Goal: Transaction & Acquisition: Book appointment/travel/reservation

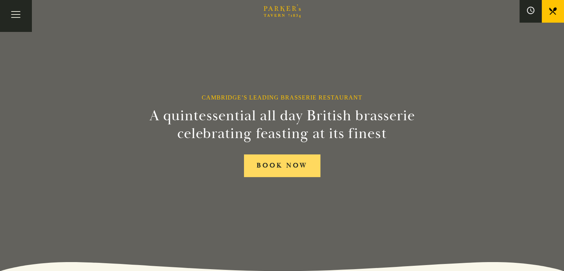
click at [277, 160] on link "BOOK NOW" at bounding box center [282, 165] width 76 height 23
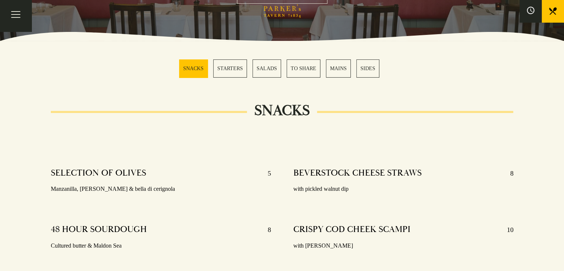
scroll to position [185, 0]
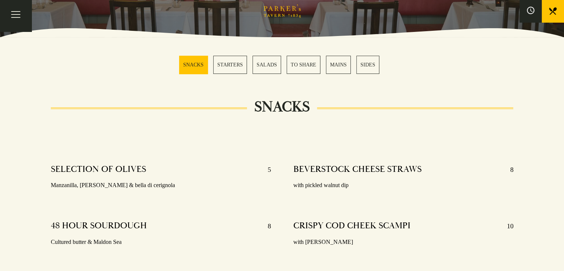
click at [230, 67] on link "STARTERS" at bounding box center [230, 65] width 34 height 18
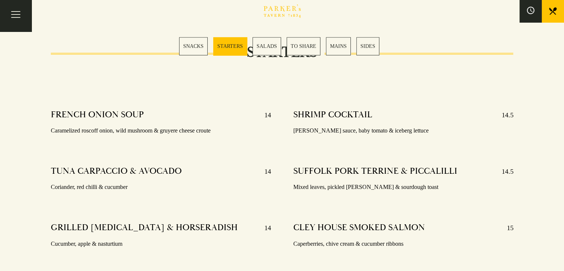
scroll to position [535, 0]
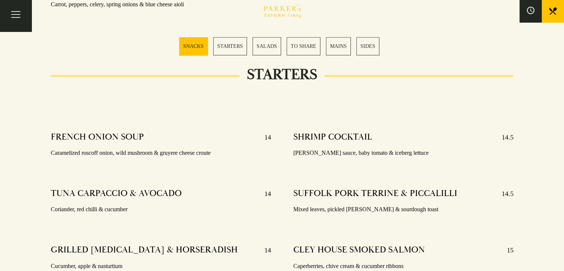
click at [0, 0] on div "Bar Restaurant What’s On Afternoon Tea Menus All That Jazz BOOK" at bounding box center [0, 0] width 0 height 0
click at [337, 47] on link "MAINS" at bounding box center [338, 46] width 25 height 18
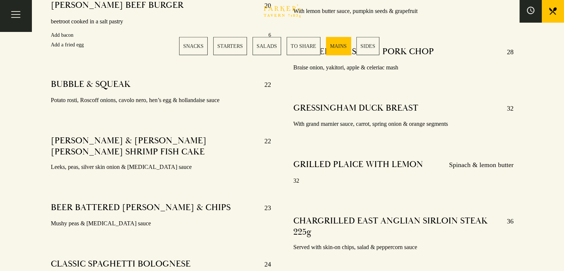
scroll to position [1374, 0]
